Goal: Task Accomplishment & Management: Use online tool/utility

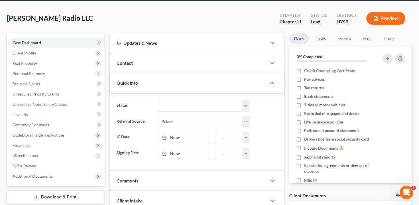
scroll to position [25, 0]
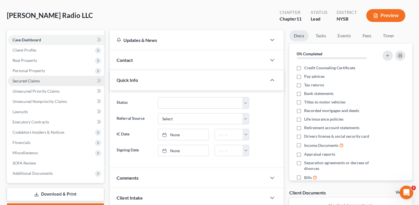
click at [53, 80] on link "Secured Claims" at bounding box center [56, 81] width 96 height 10
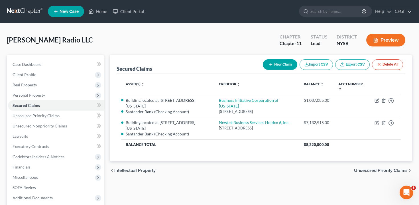
click at [389, 40] on button "Preview" at bounding box center [385, 40] width 39 height 13
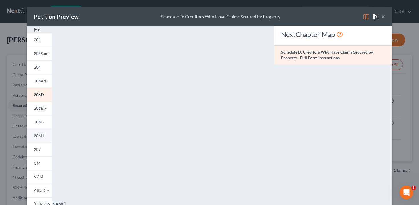
click at [46, 132] on link "206H" at bounding box center [39, 136] width 25 height 14
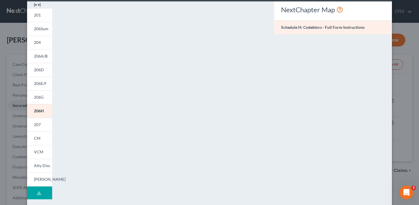
scroll to position [25, 0]
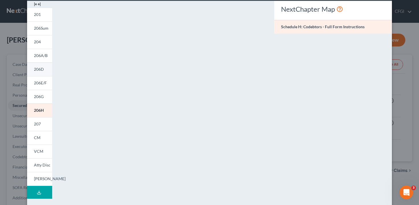
click at [42, 67] on span "206D" at bounding box center [39, 69] width 10 height 5
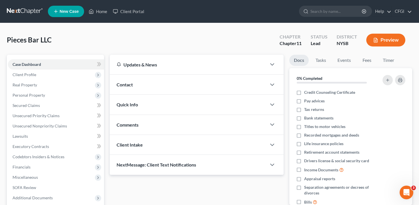
click at [391, 38] on button "Preview" at bounding box center [385, 40] width 39 height 13
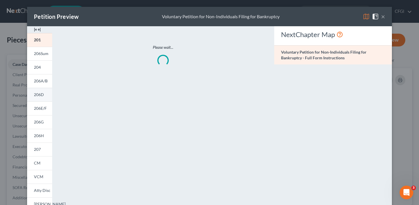
click at [44, 94] on link "206D" at bounding box center [39, 95] width 25 height 14
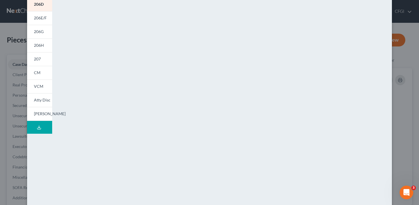
scroll to position [91, 0]
click at [46, 48] on link "206H" at bounding box center [39, 45] width 25 height 14
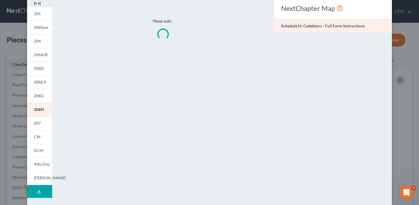
scroll to position [0, 0]
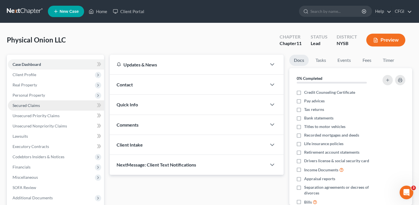
click at [53, 107] on link "Secured Claims" at bounding box center [56, 105] width 96 height 10
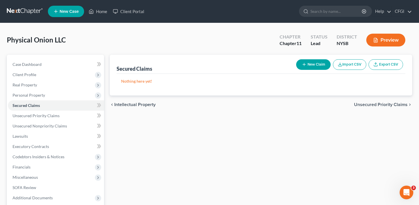
click at [388, 42] on button "Preview" at bounding box center [385, 40] width 39 height 13
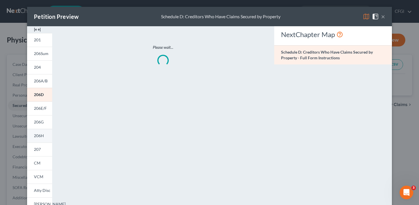
click at [44, 129] on link "206H" at bounding box center [39, 136] width 25 height 14
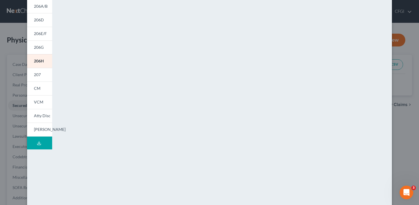
scroll to position [86, 0]
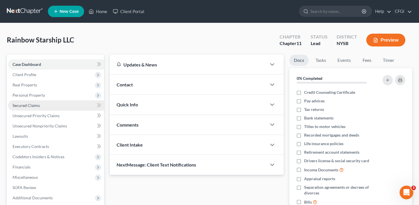
click at [44, 104] on link "Secured Claims" at bounding box center [56, 105] width 96 height 10
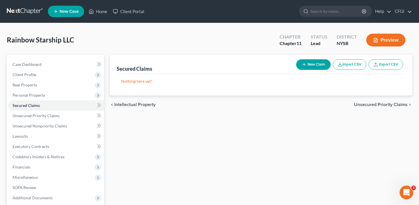
click at [390, 41] on button "Preview" at bounding box center [385, 40] width 39 height 13
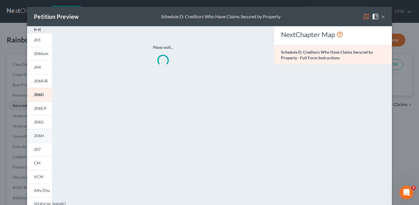
click at [41, 136] on span "206H" at bounding box center [39, 135] width 10 height 5
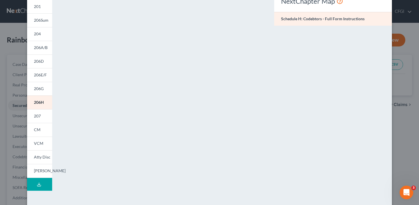
scroll to position [39, 0]
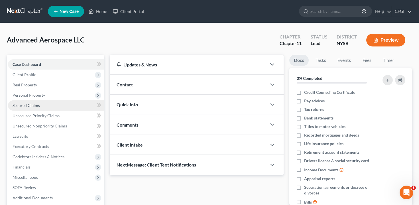
click at [61, 105] on link "Secured Claims" at bounding box center [56, 105] width 96 height 10
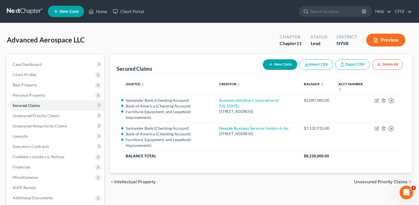
click at [383, 41] on button "Preview" at bounding box center [385, 40] width 39 height 13
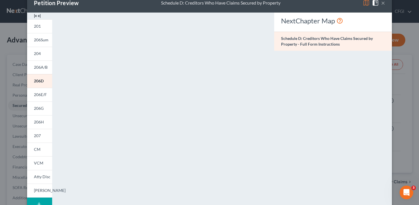
scroll to position [18, 0]
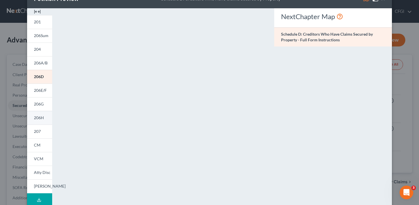
click at [39, 118] on span "206H" at bounding box center [39, 117] width 10 height 5
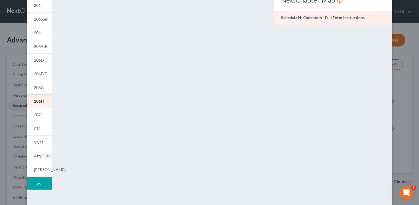
scroll to position [34, 0]
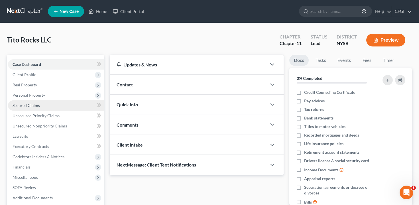
click at [34, 105] on span "Secured Claims" at bounding box center [26, 105] width 27 height 5
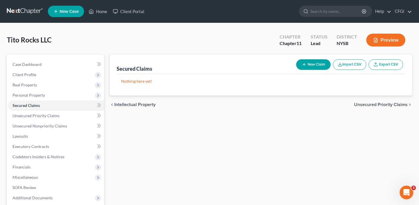
click at [385, 46] on div "Preview" at bounding box center [387, 40] width 50 height 17
click at [392, 42] on button "Preview" at bounding box center [385, 40] width 39 height 13
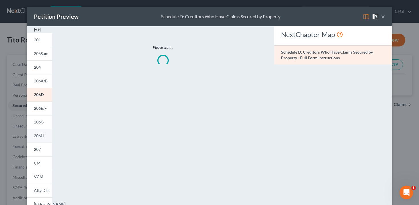
click at [42, 134] on span "206H" at bounding box center [39, 135] width 10 height 5
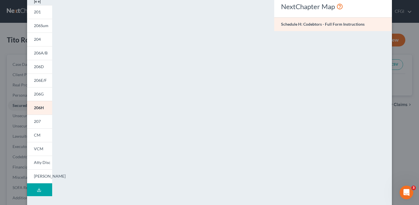
scroll to position [32, 0]
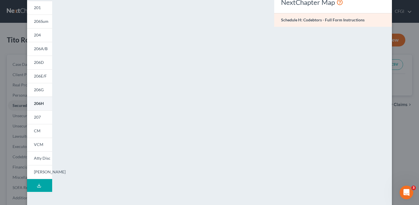
click at [37, 103] on span "206H" at bounding box center [39, 103] width 10 height 5
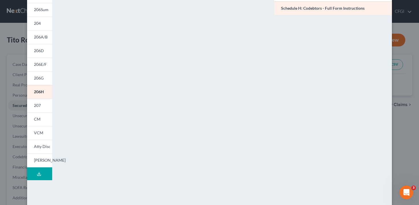
scroll to position [43, 0]
